Goal: Navigation & Orientation: Find specific page/section

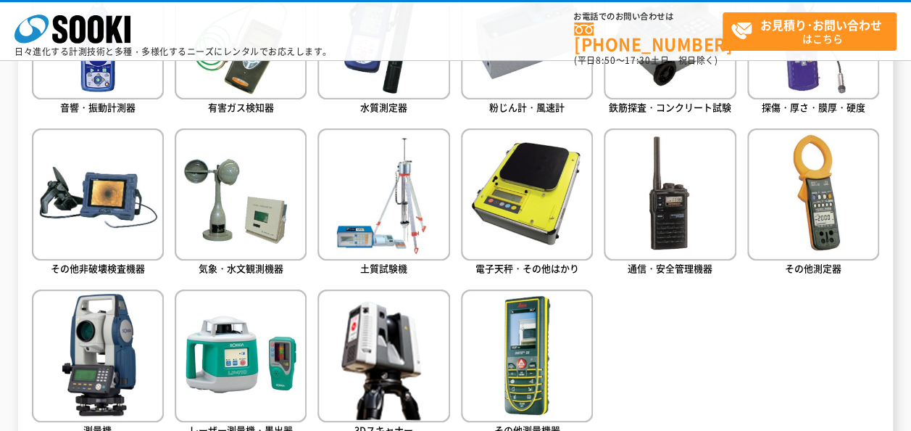
scroll to position [725, 0]
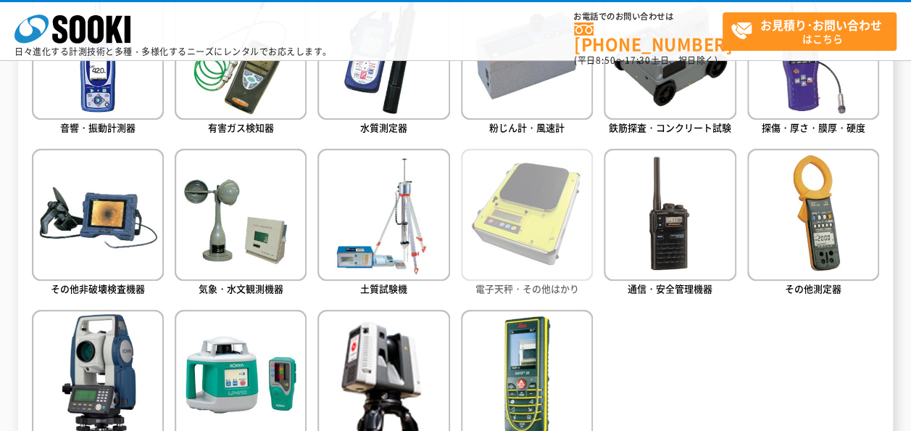
click at [560, 265] on img at bounding box center [527, 215] width 132 height 132
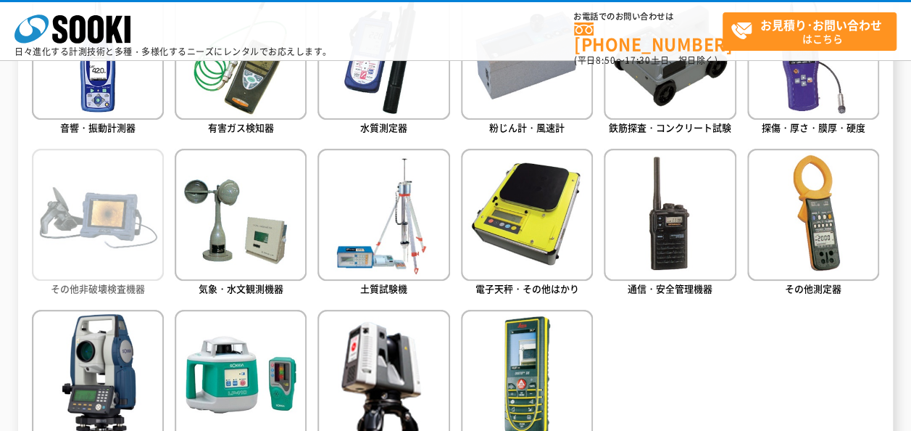
click at [133, 241] on img at bounding box center [98, 215] width 132 height 132
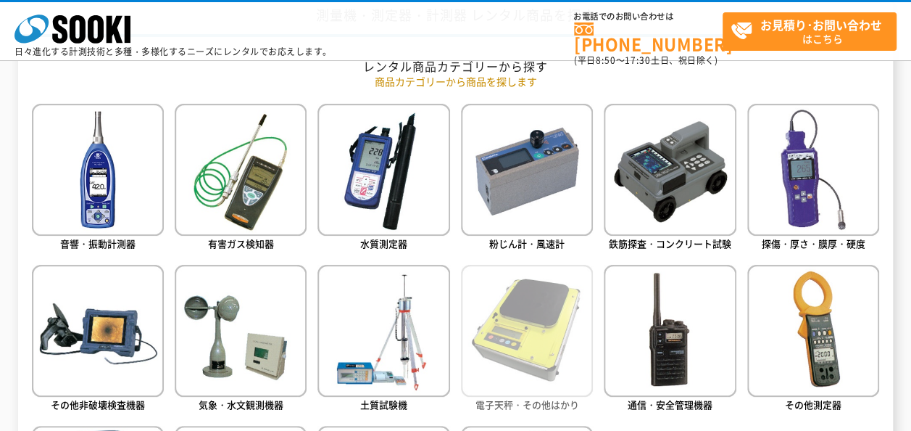
scroll to position [483, 0]
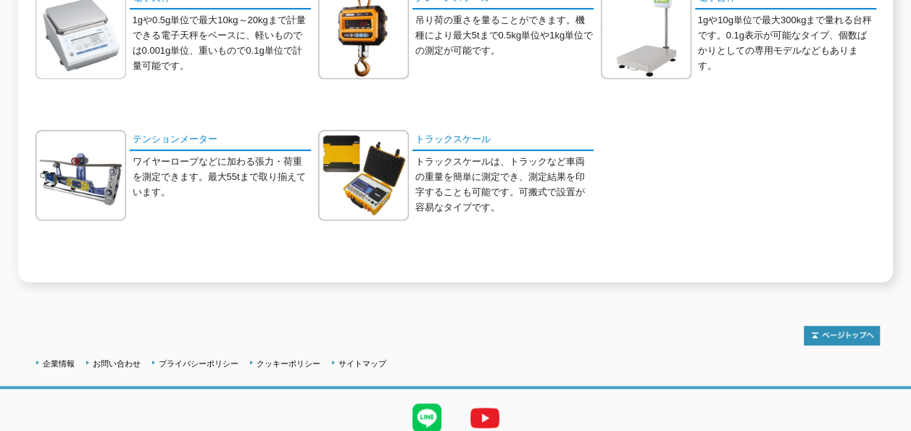
scroll to position [241, 0]
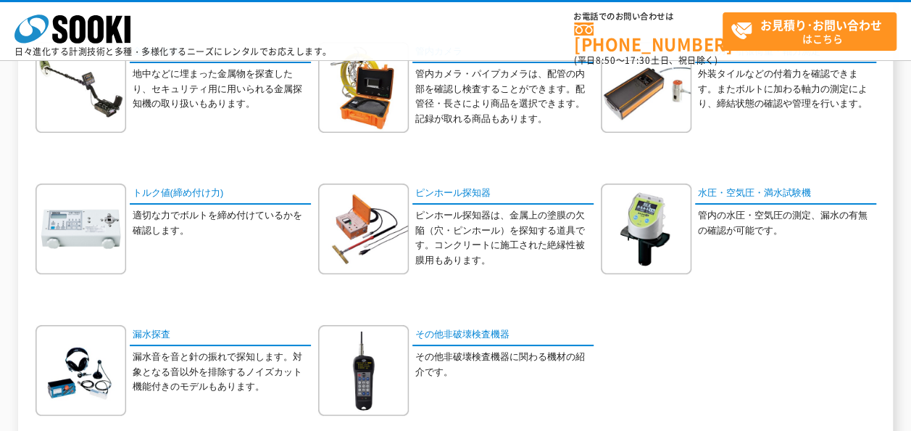
scroll to position [362, 0]
